Goal: Register for event/course

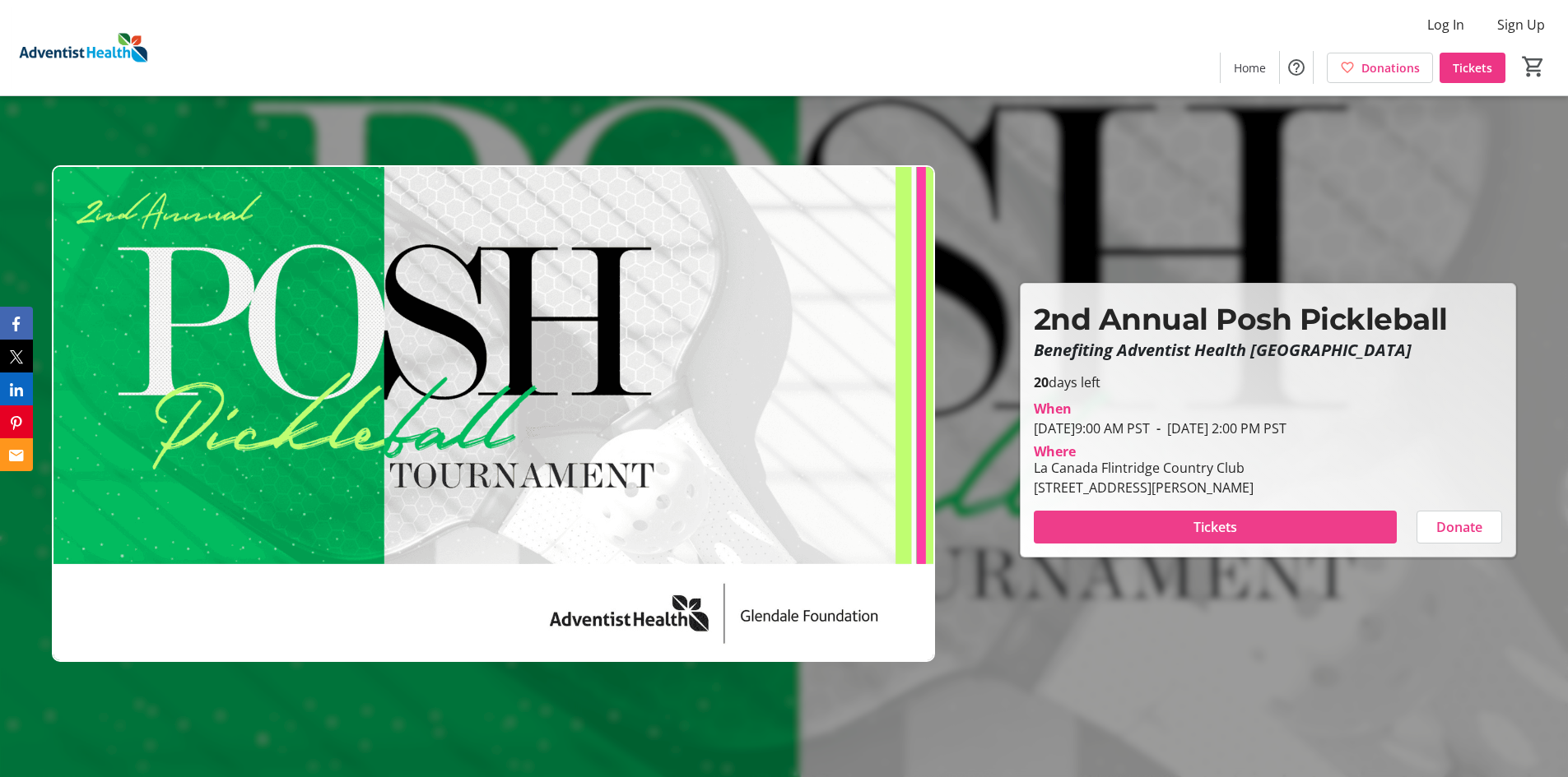
click at [1185, 537] on span at bounding box center [1215, 528] width 363 height 40
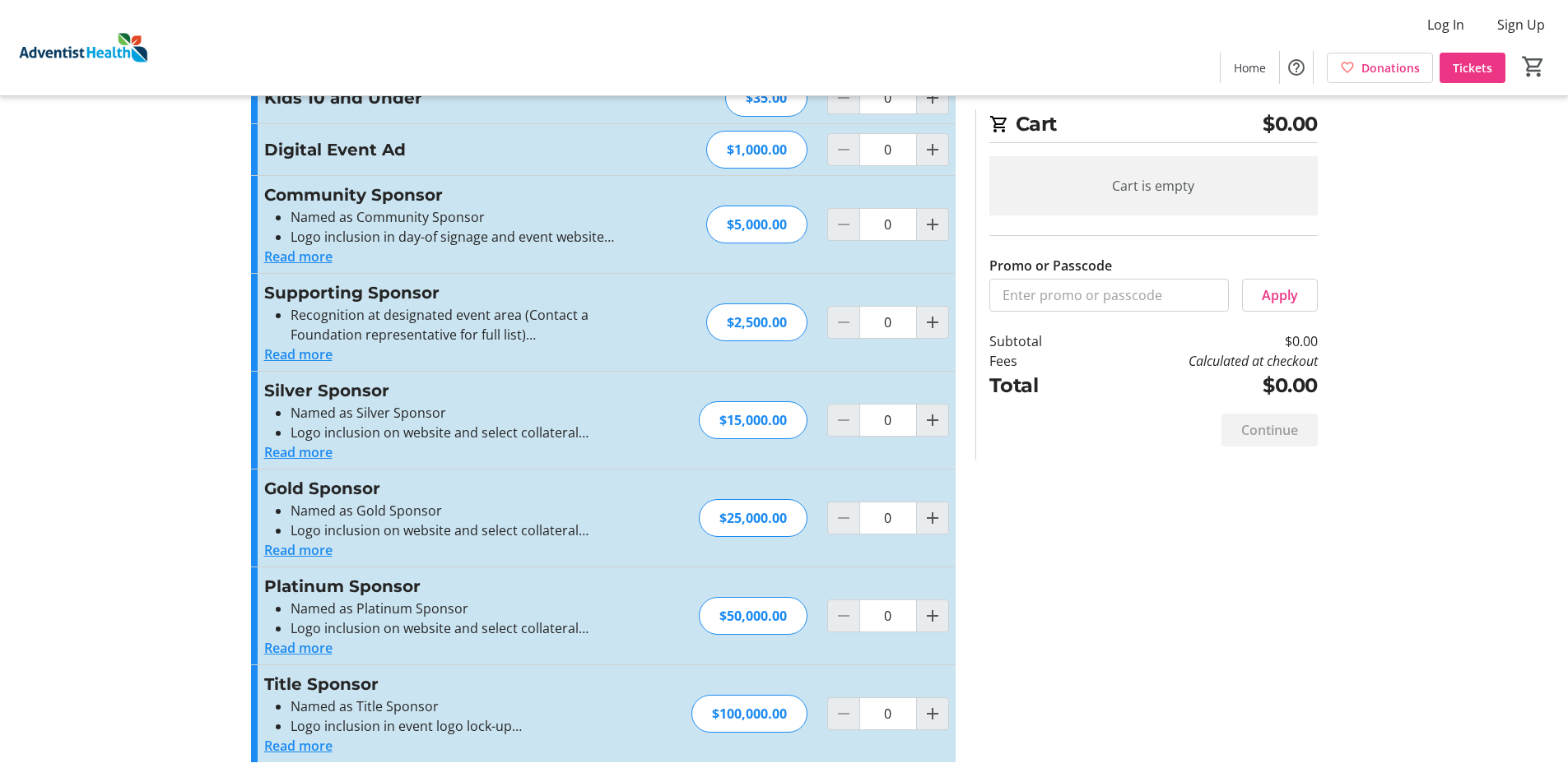
scroll to position [435, 0]
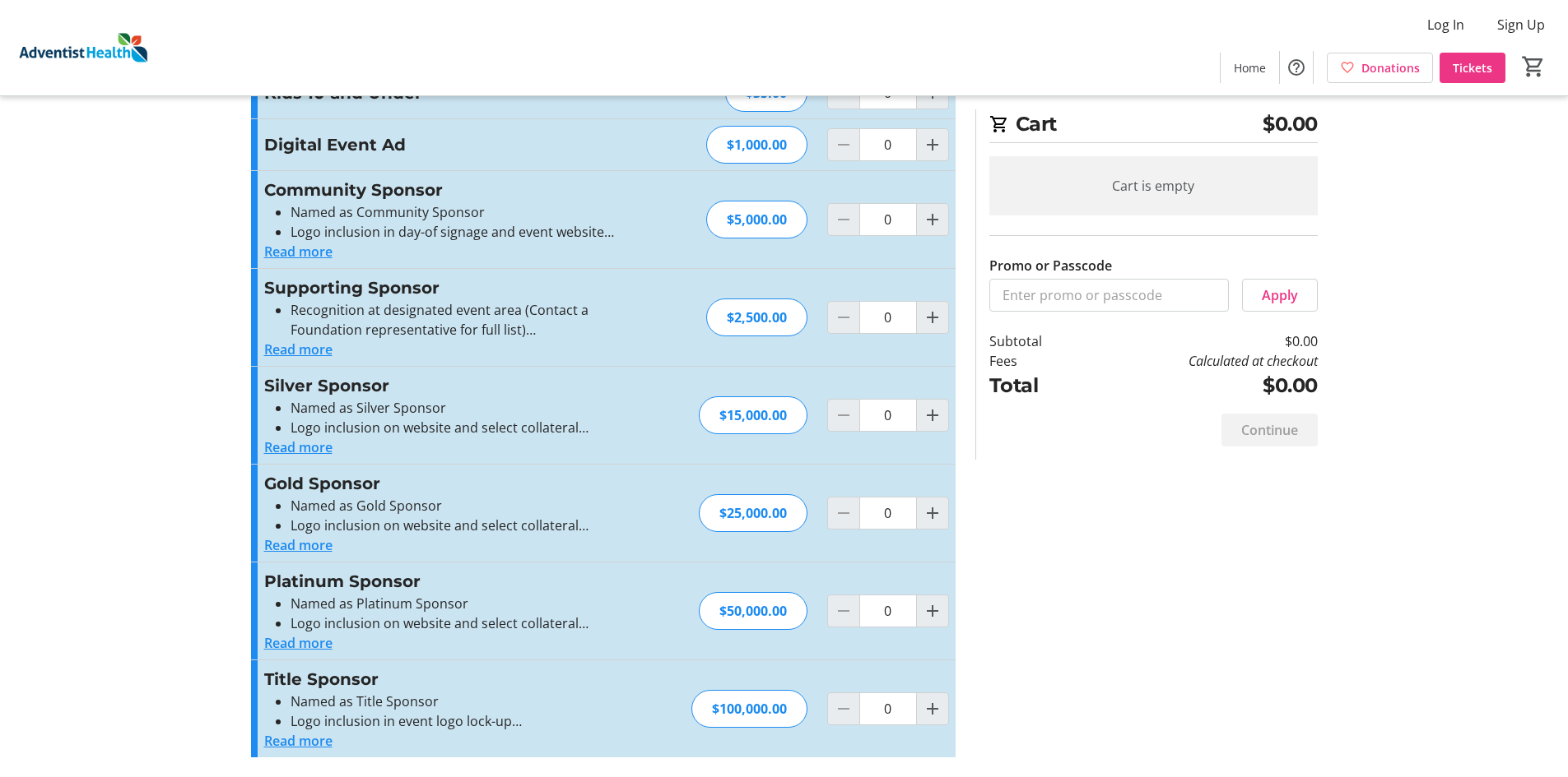
click at [328, 642] on button "Read more" at bounding box center [298, 642] width 69 height 20
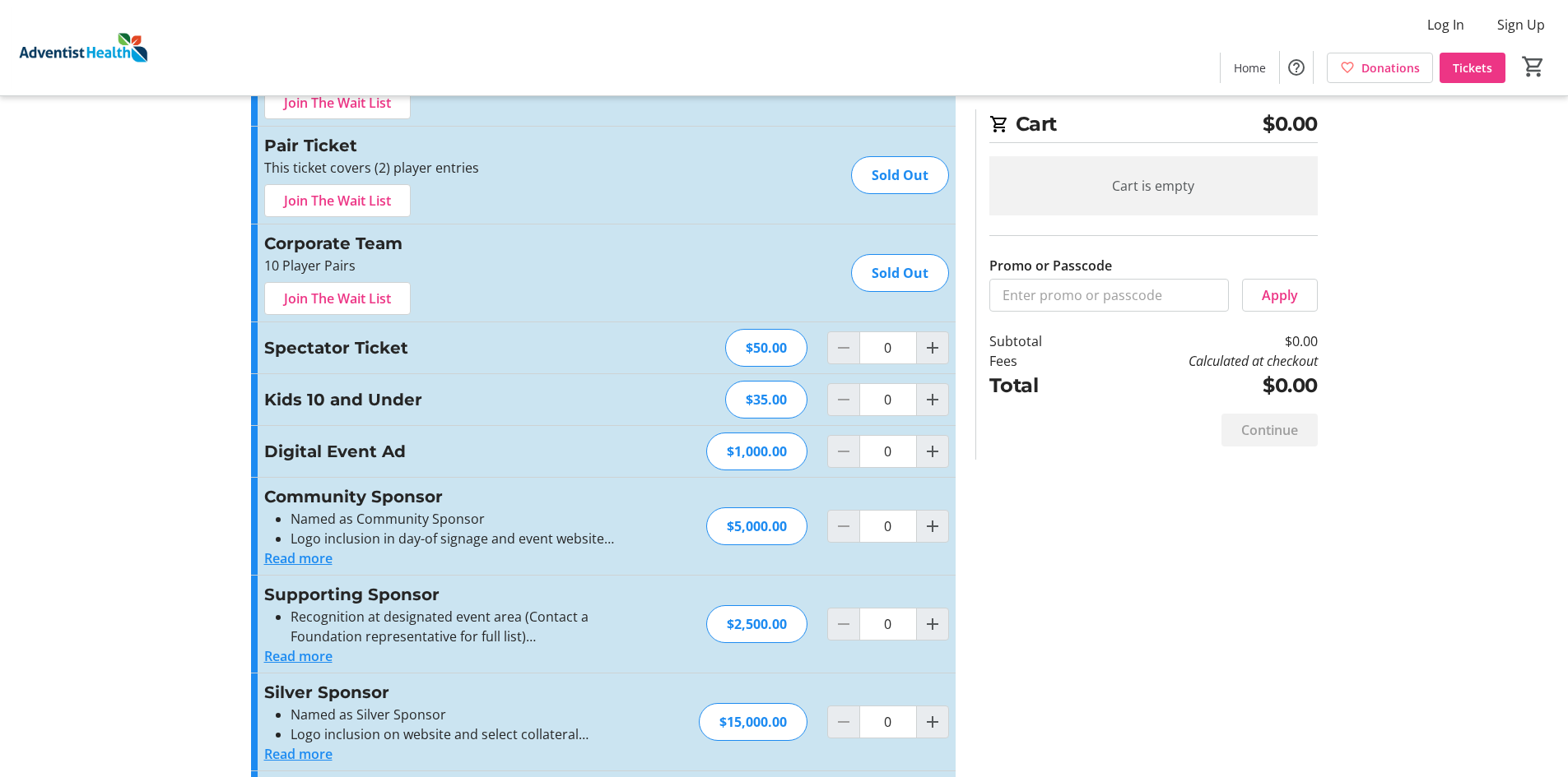
scroll to position [0, 0]
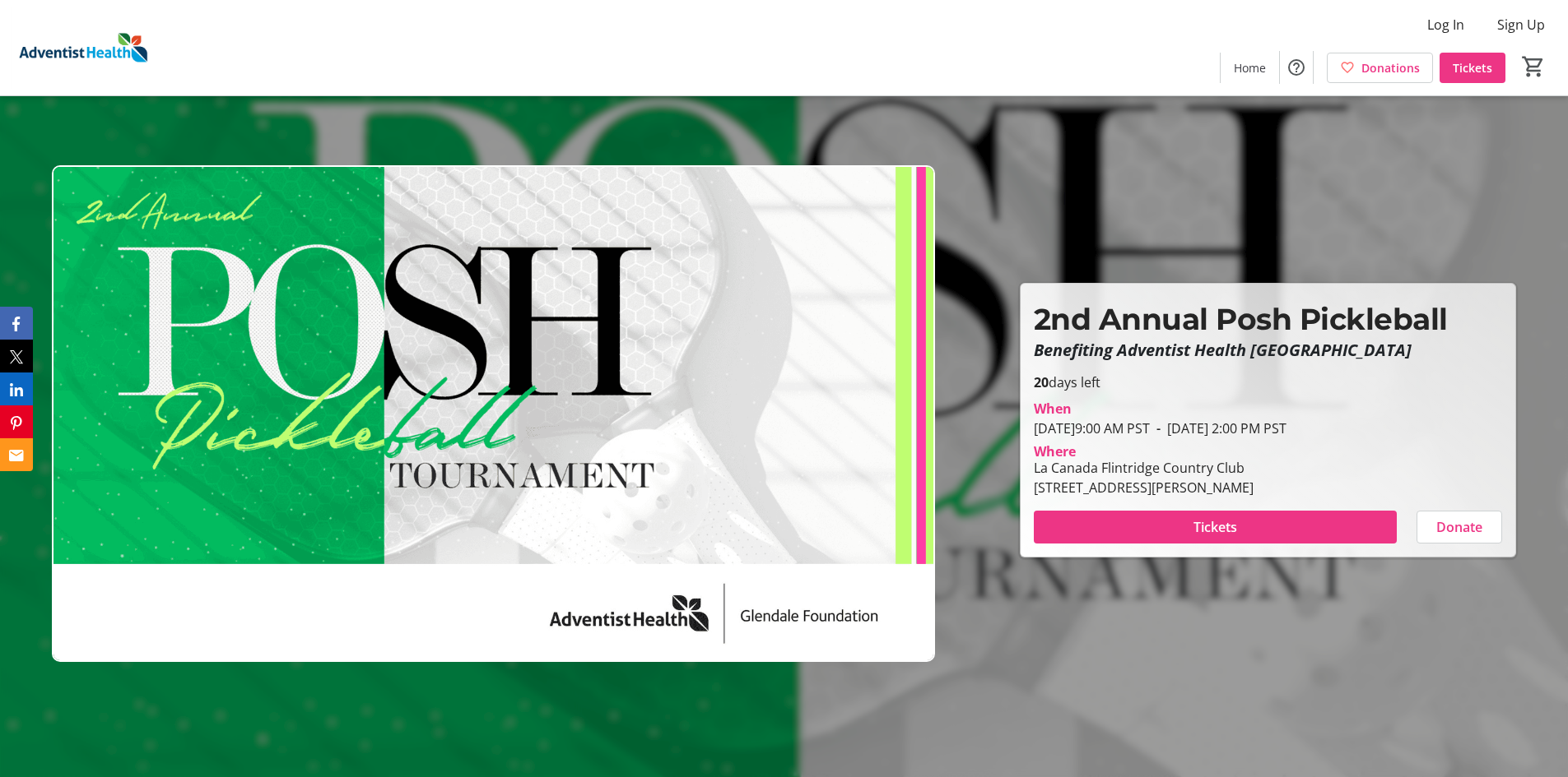
drag, startPoint x: 1033, startPoint y: 427, endPoint x: 1390, endPoint y: 443, distance: 357.4
click at [1390, 443] on div "When [DATE] 9:00 AM PST - [DATE] 2:00 PM PST Where [GEOGRAPHIC_DATA] [GEOGRAPHI…" at bounding box center [1268, 445] width 488 height 105
click at [1315, 454] on div "Where" at bounding box center [1268, 452] width 488 height 13
drag, startPoint x: 1355, startPoint y: 490, endPoint x: 1026, endPoint y: 404, distance: 340.1
click at [1026, 404] on div "When [DATE] 9:00 AM PST - [DATE] 2:00 PM PST Where [GEOGRAPHIC_DATA] [GEOGRAPHI…" at bounding box center [1268, 445] width 488 height 105
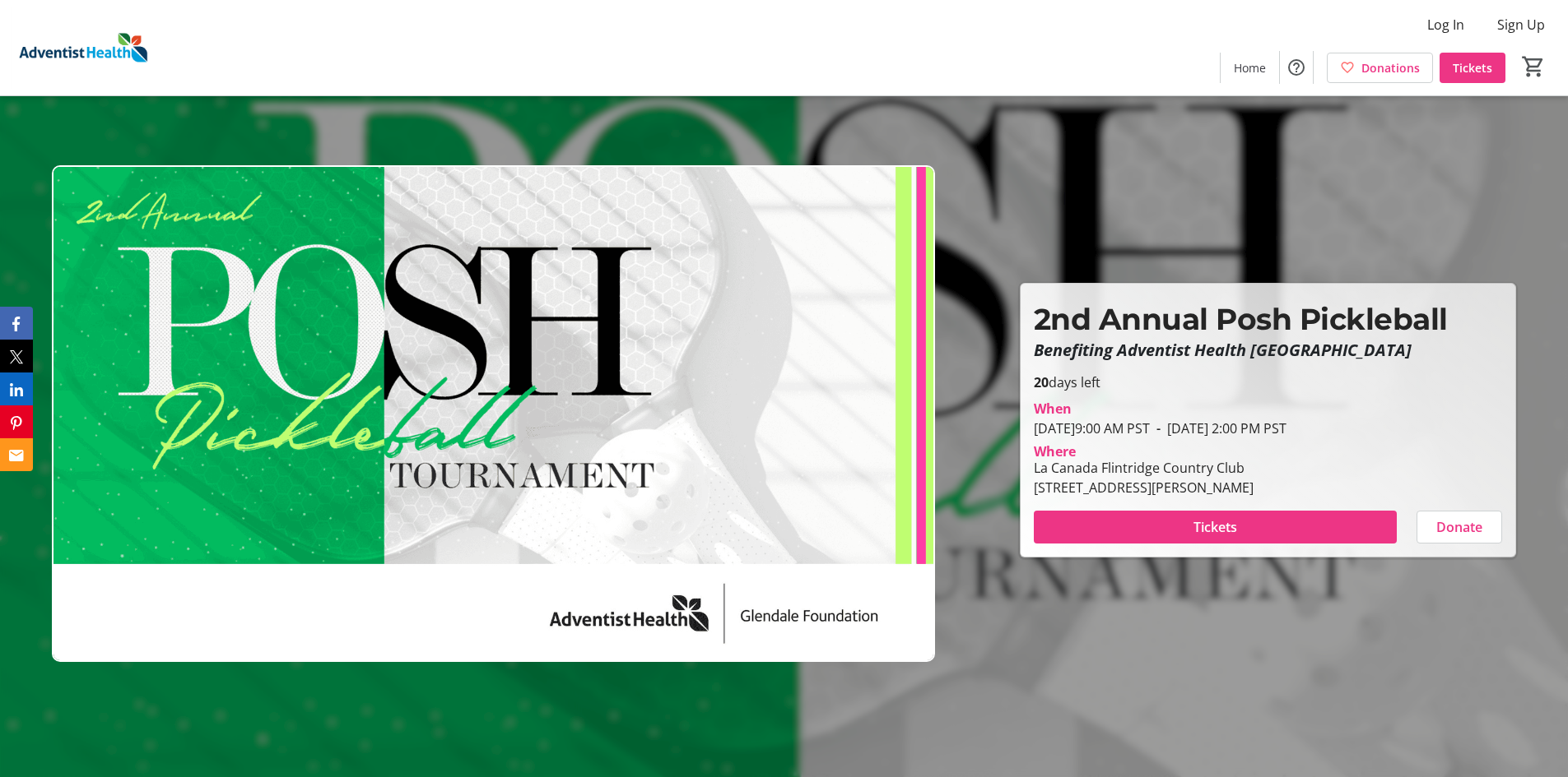
copy div "When [DATE] 9:00 AM PST - [DATE] 2:00 PM PST Where [GEOGRAPHIC_DATA] [GEOGRAPHI…"
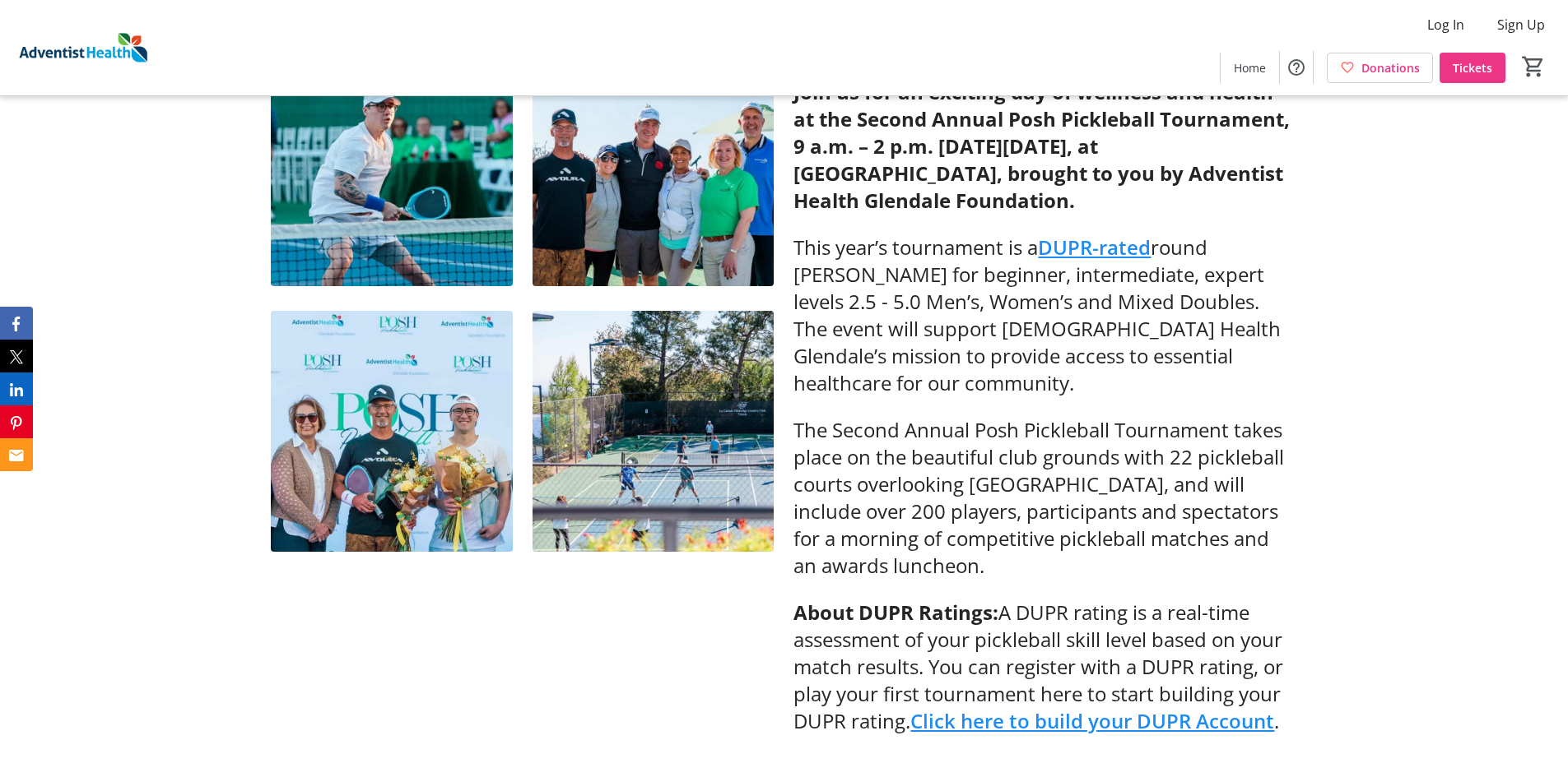
scroll to position [658, 0]
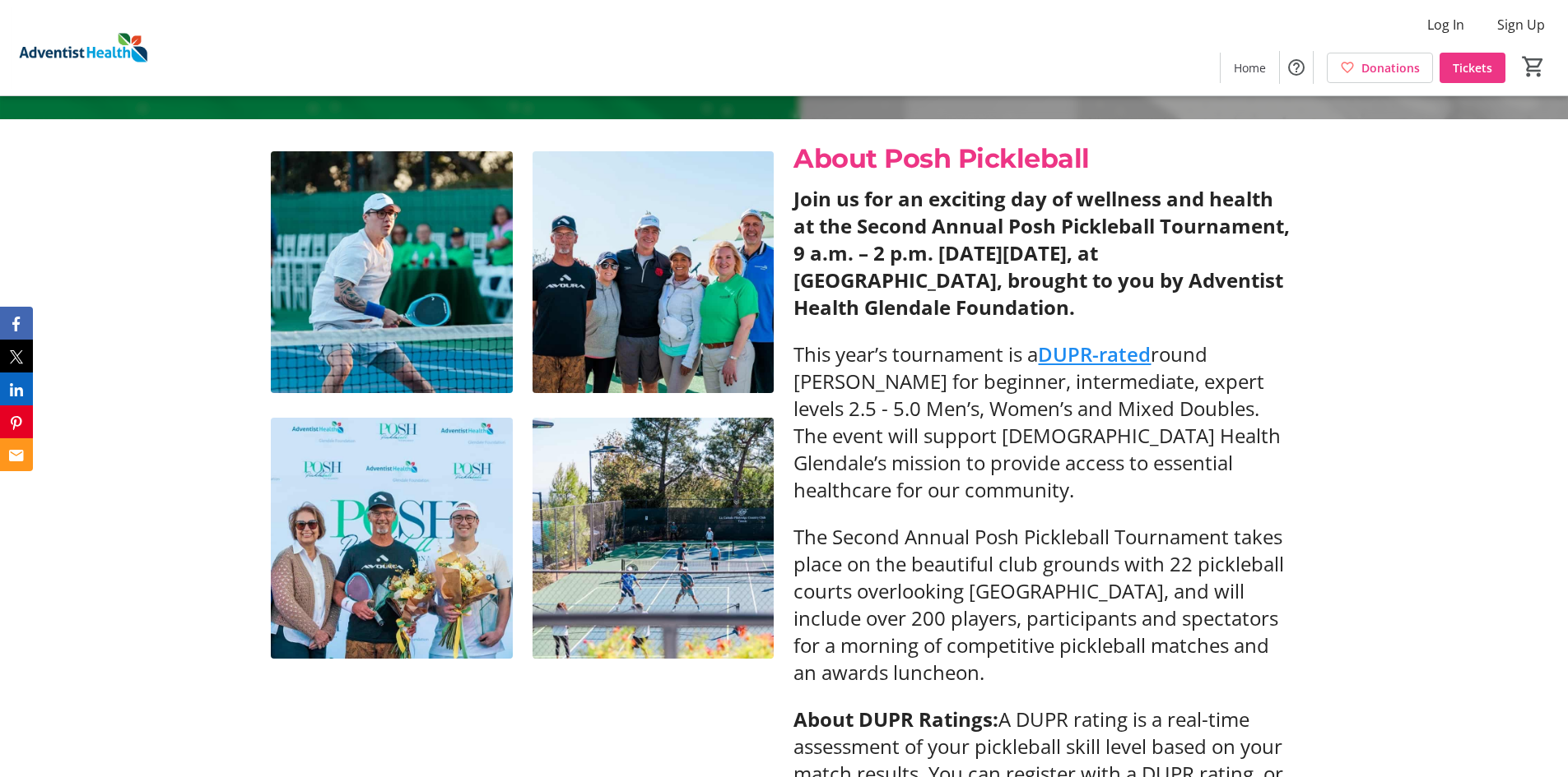
click at [984, 619] on span "The Second Annual Posh Pickleball Tournament takes place on the beautiful club …" at bounding box center [1038, 604] width 490 height 163
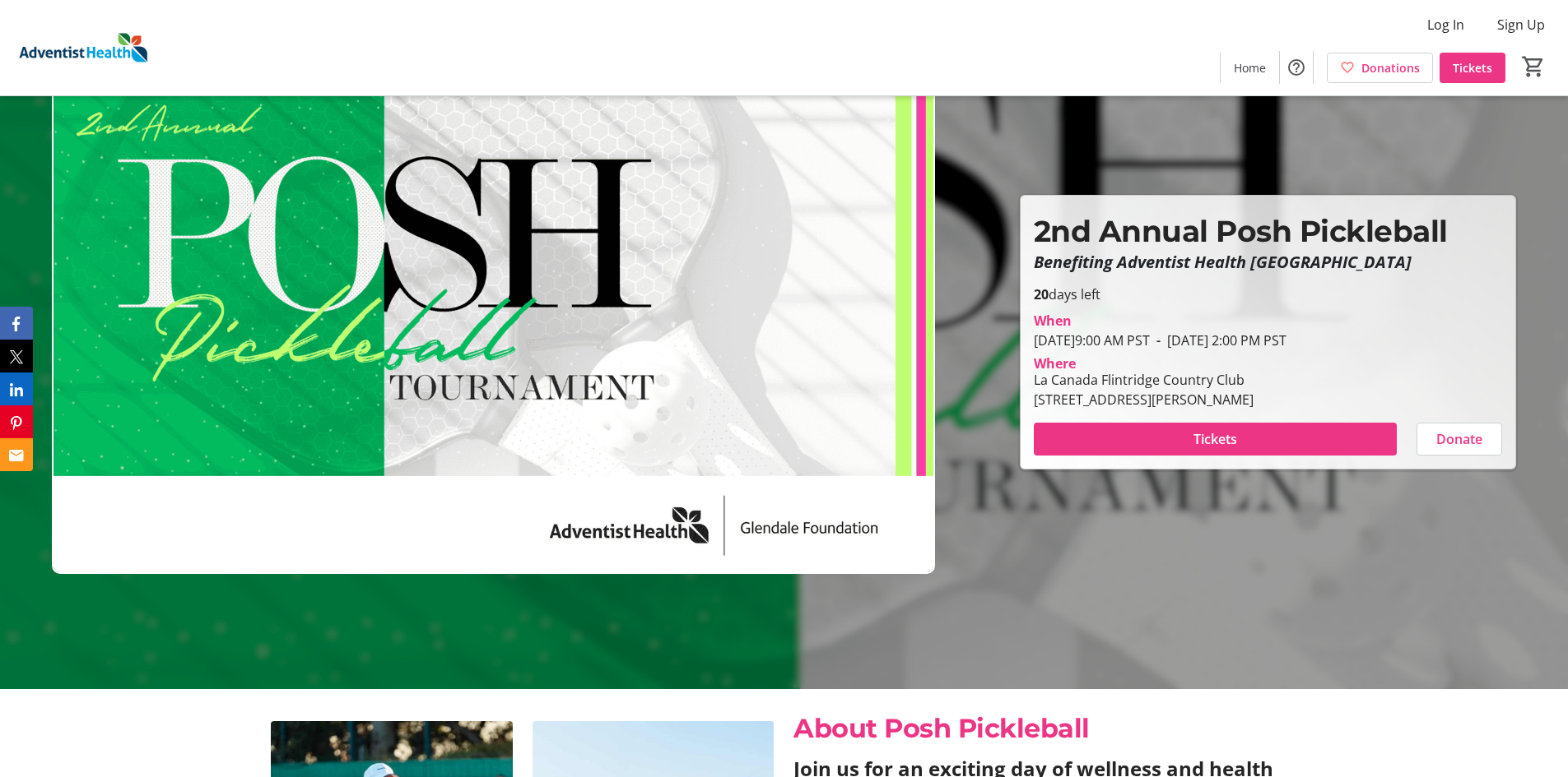
scroll to position [82, 0]
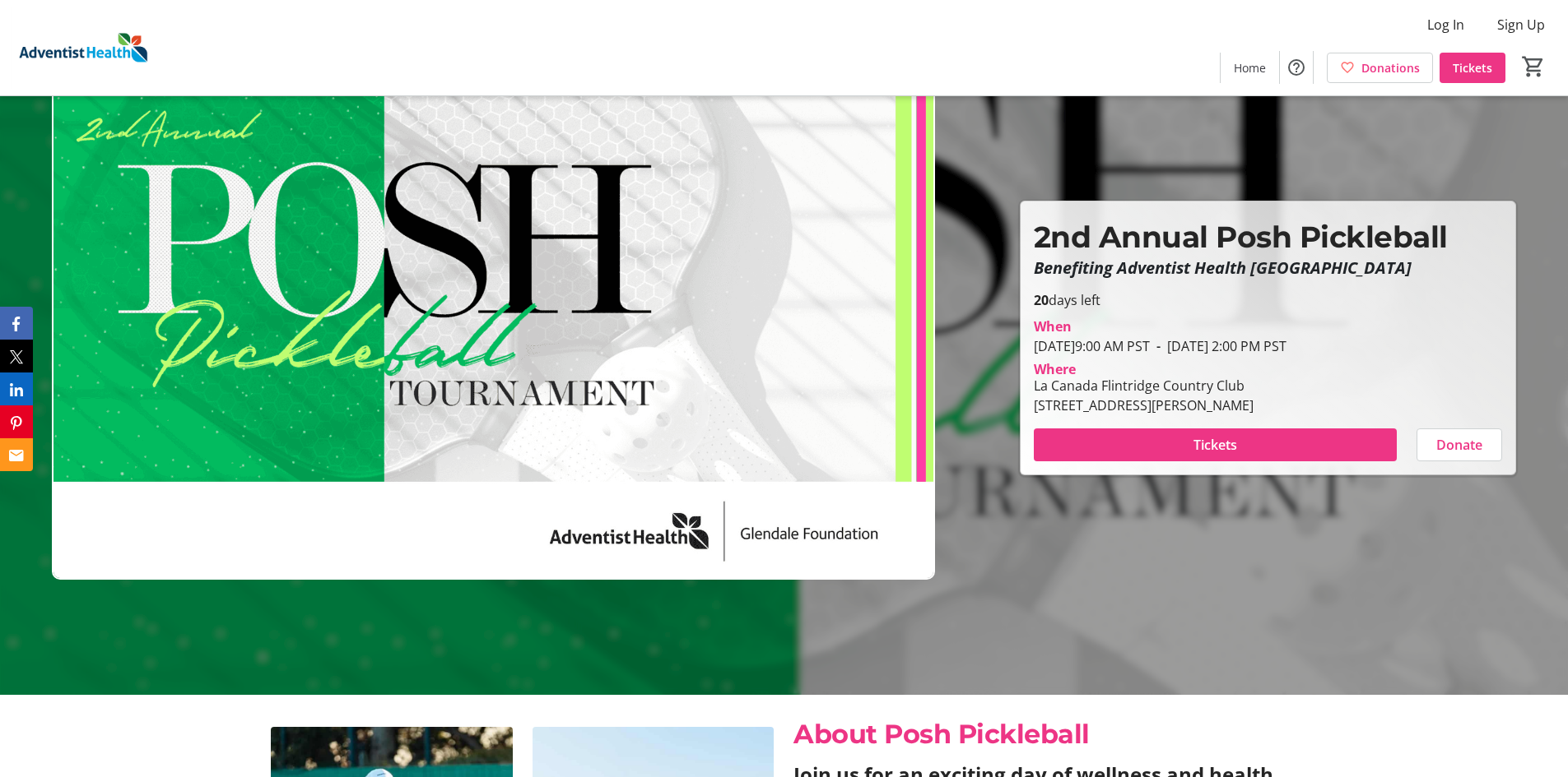
drag, startPoint x: 1349, startPoint y: 402, endPoint x: 1035, endPoint y: 325, distance: 323.3
click at [1035, 325] on div "When [DATE] 9:00 AM PST - [DATE] 2:00 PM PST Where [GEOGRAPHIC_DATA] [GEOGRAPHI…" at bounding box center [1268, 363] width 488 height 105
copy div "When [DATE] 9:00 AM PST - [DATE] 2:00 PM PST Where [GEOGRAPHIC_DATA] [GEOGRAPHI…"
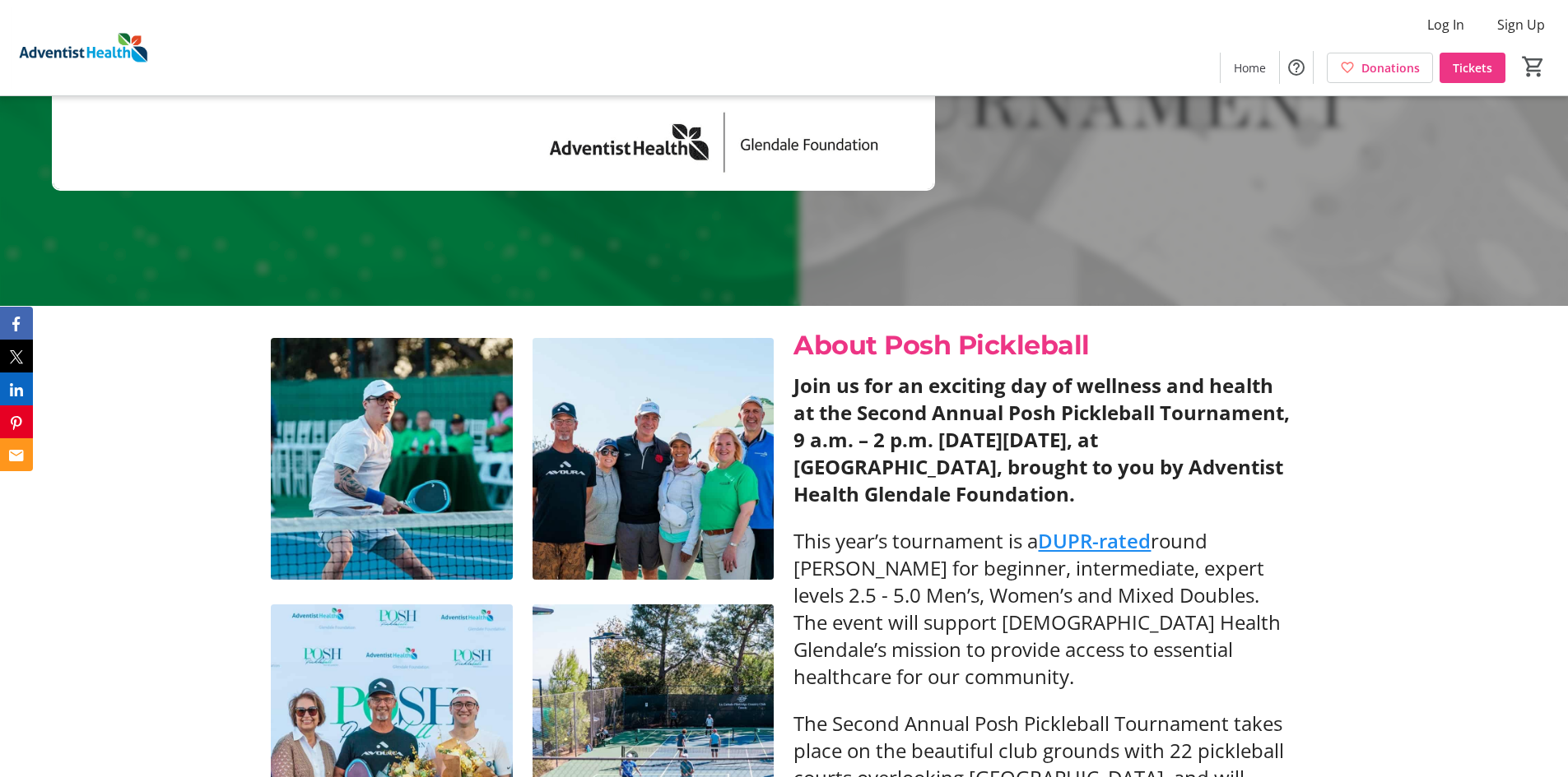
scroll to position [576, 0]
